Goal: Task Accomplishment & Management: Use online tool/utility

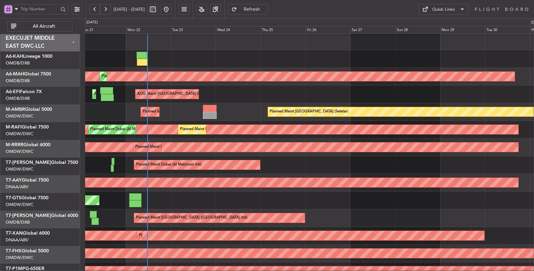
click at [144, 61] on div at bounding box center [309, 59] width 448 height 18
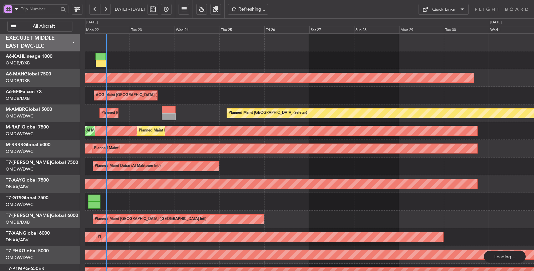
click at [46, 27] on span "All Aircraft" at bounding box center [44, 26] width 52 height 5
